Goal: Find specific page/section: Find specific page/section

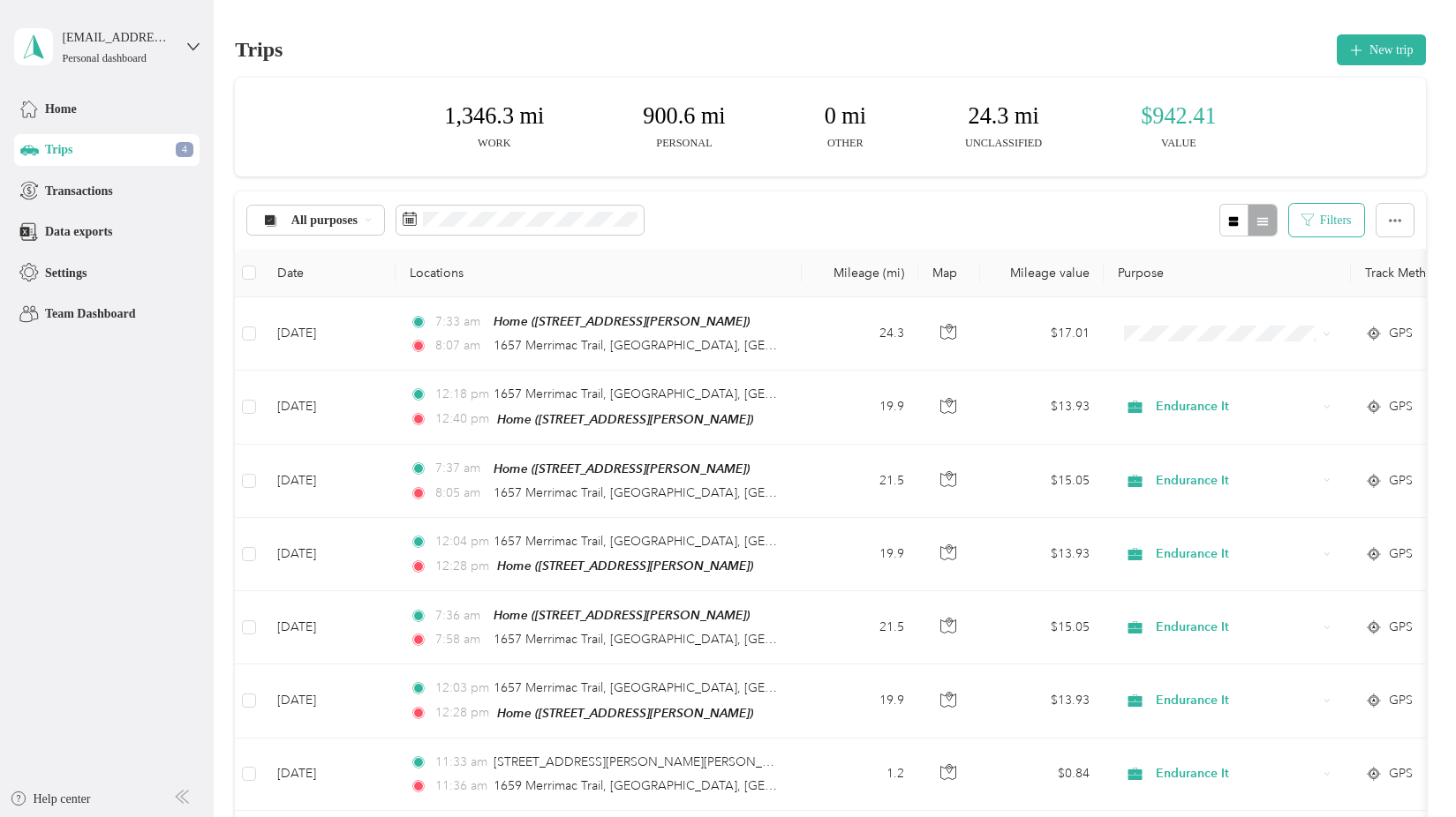
click at [1311, 230] on button "Filters" at bounding box center [1327, 220] width 75 height 33
click at [1240, 346] on div "HRASC" at bounding box center [1241, 352] width 186 height 19
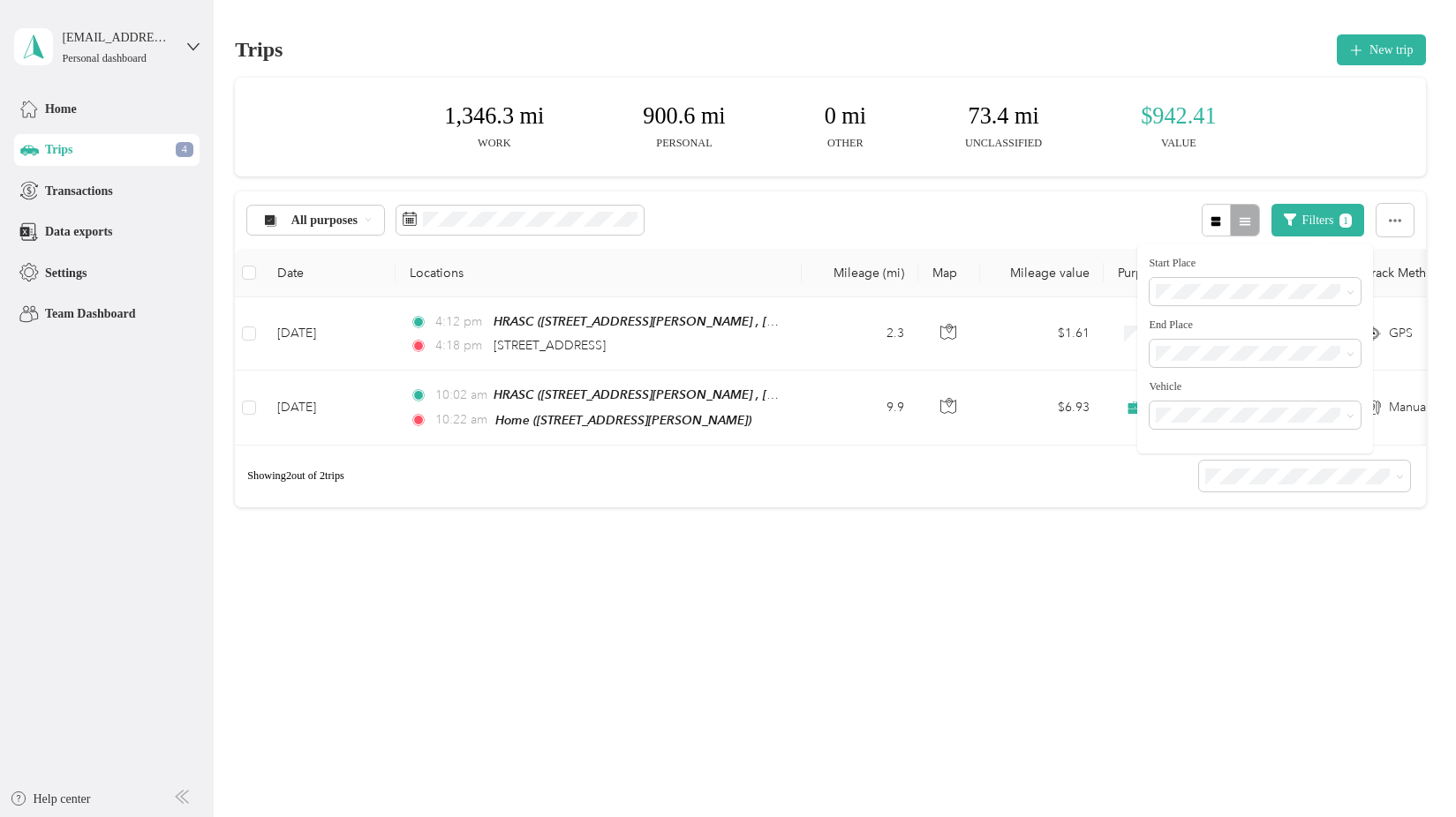
click at [929, 203] on div "All purposes Filters 1" at bounding box center [830, 220] width 1191 height 57
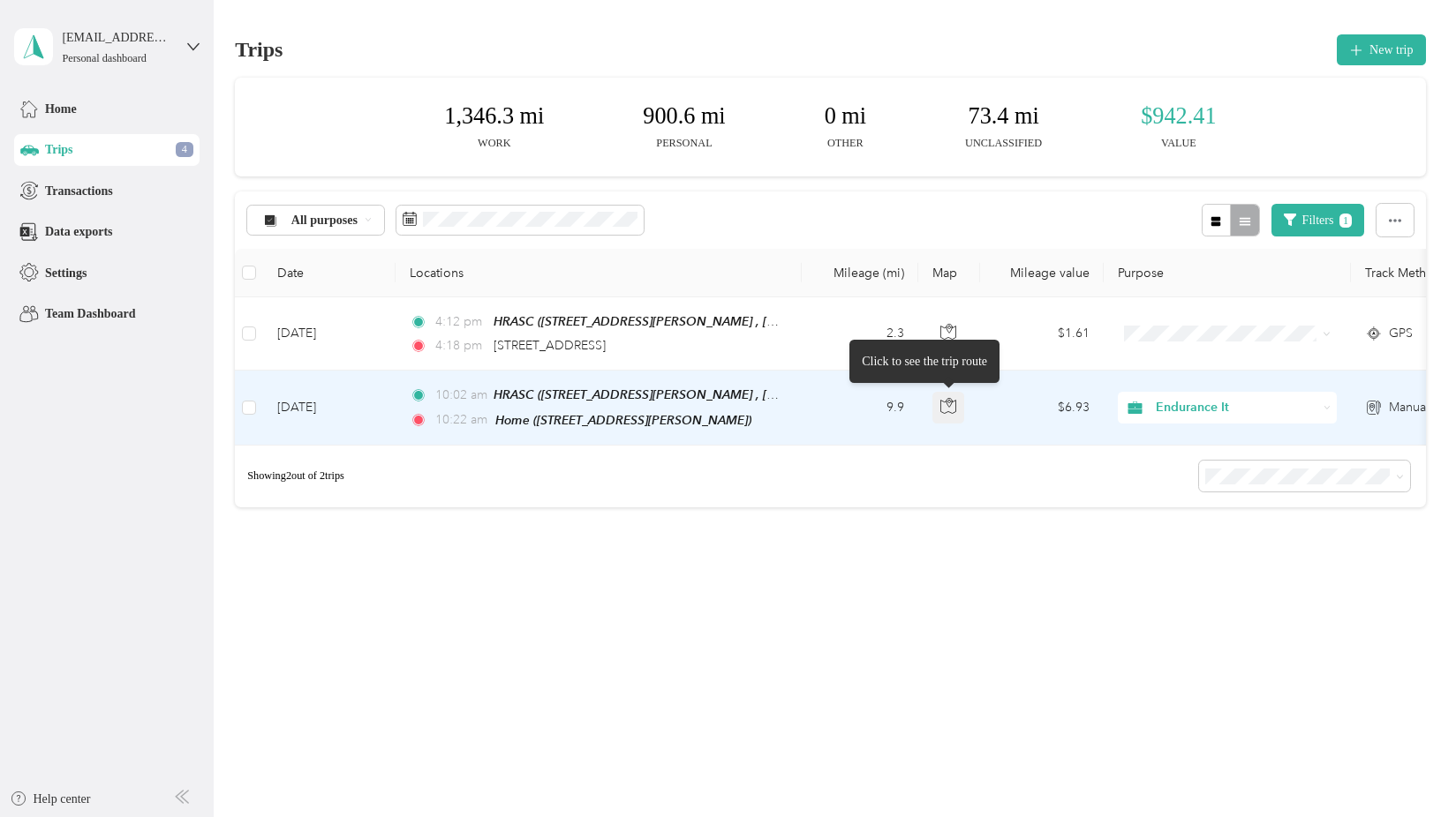
click at [944, 410] on icon "button" at bounding box center [948, 406] width 16 height 16
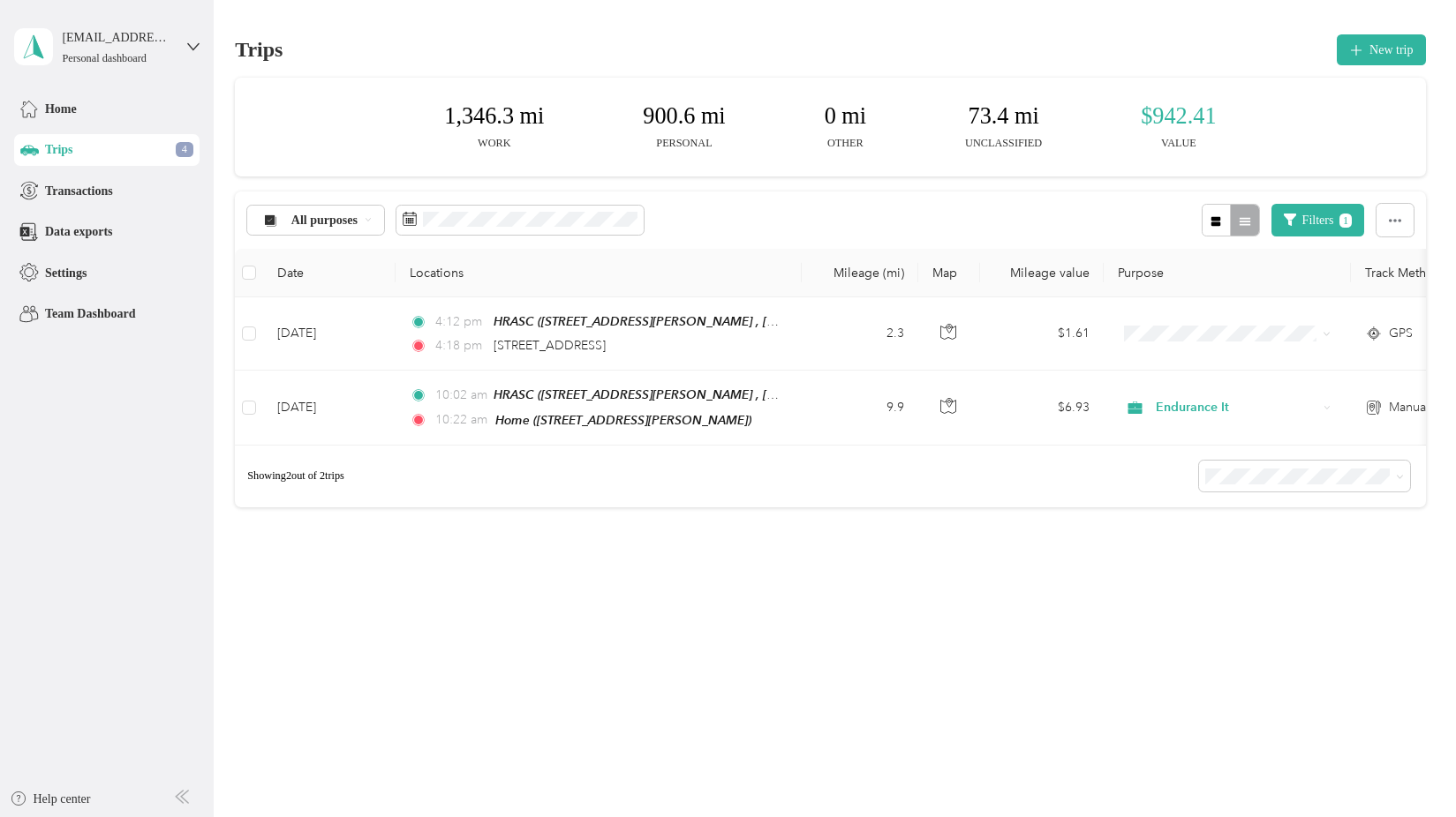
click at [950, 559] on div "1,346.3 mi Work 900.6 mi Personal 0 mi Other 73.4 mi Unclassified $942.41 Value…" at bounding box center [830, 323] width 1191 height 491
click at [1318, 229] on button "Filters 1" at bounding box center [1318, 220] width 93 height 33
click at [1264, 314] on div "Anywhere" at bounding box center [1255, 322] width 186 height 19
